Goal: Task Accomplishment & Management: Complete application form

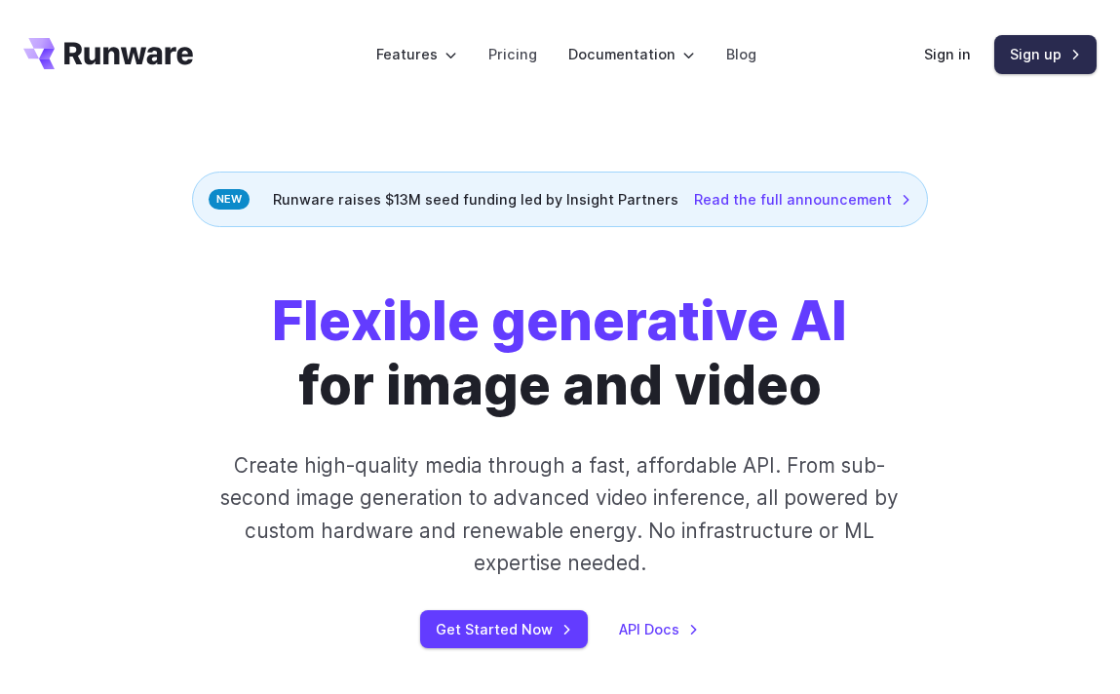
click at [1036, 43] on link "Sign up" at bounding box center [1046, 54] width 102 height 38
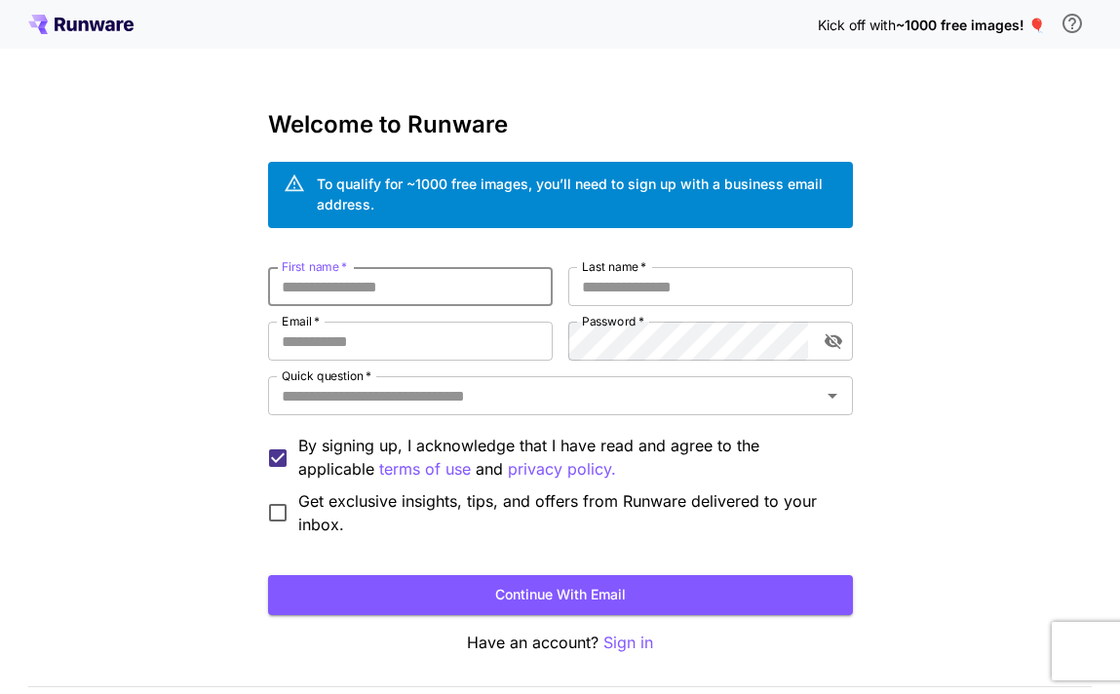
click at [446, 293] on input "First name   *" at bounding box center [410, 286] width 285 height 39
